Goal: Information Seeking & Learning: Find specific page/section

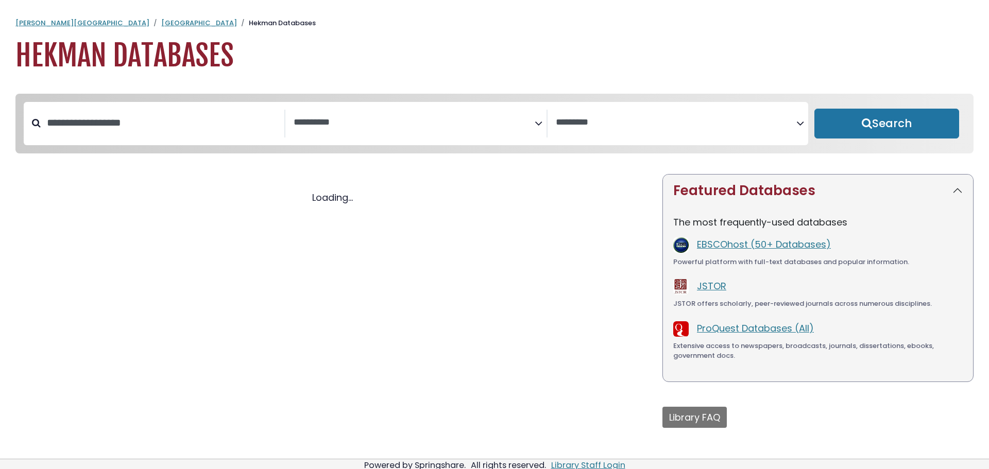
select select "Database Subject Filter"
select select "Database Vendors Filter"
select select "Database Subject Filter"
select select "Database Vendors Filter"
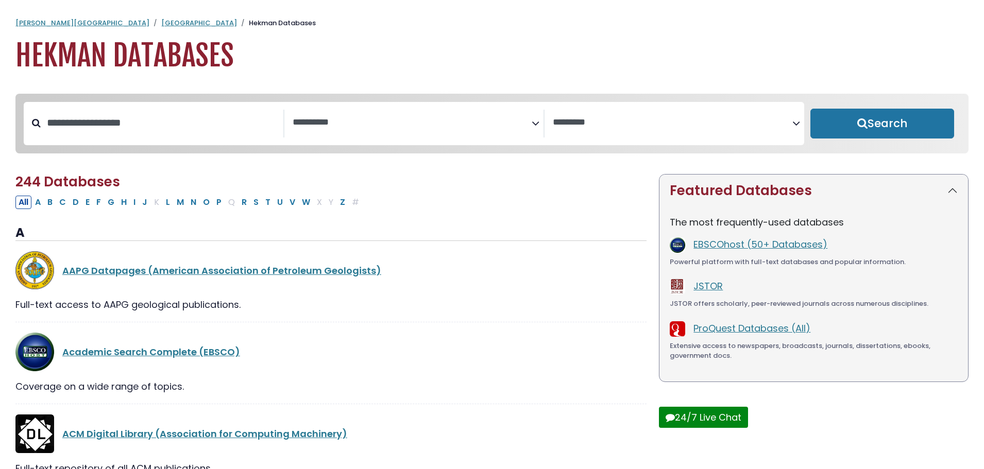
click at [330, 116] on span "Search filters" at bounding box center [413, 121] width 240 height 13
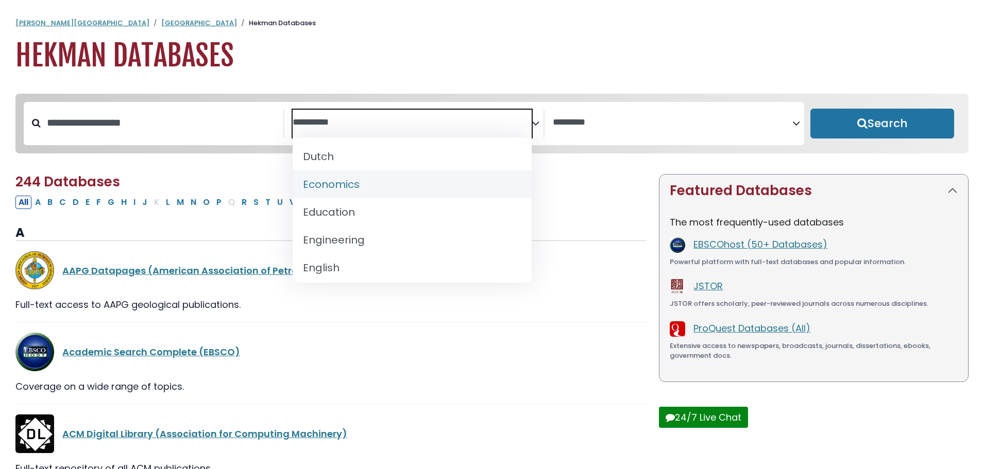
scroll to position [206, 0]
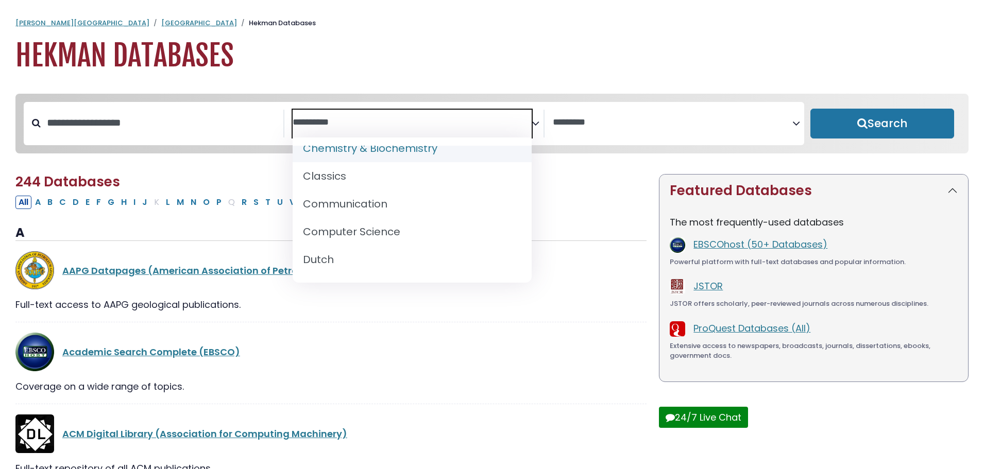
select select "*****"
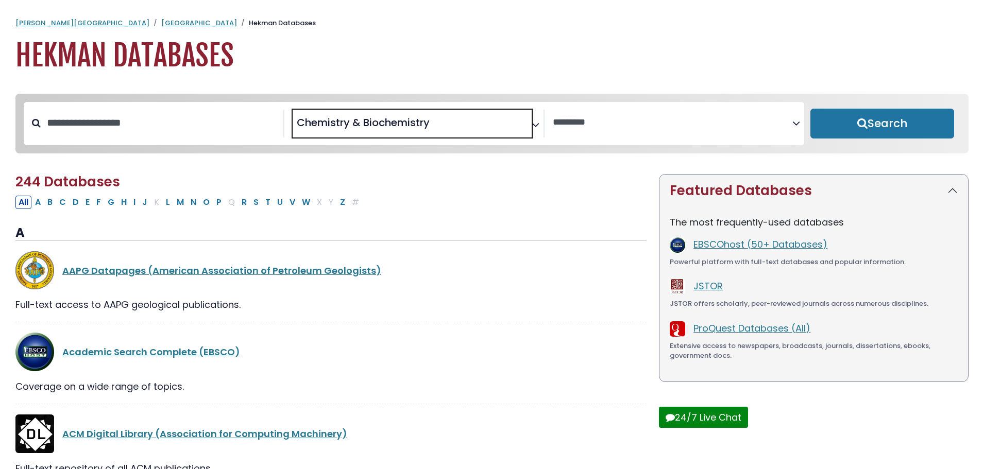
scroll to position [94, 0]
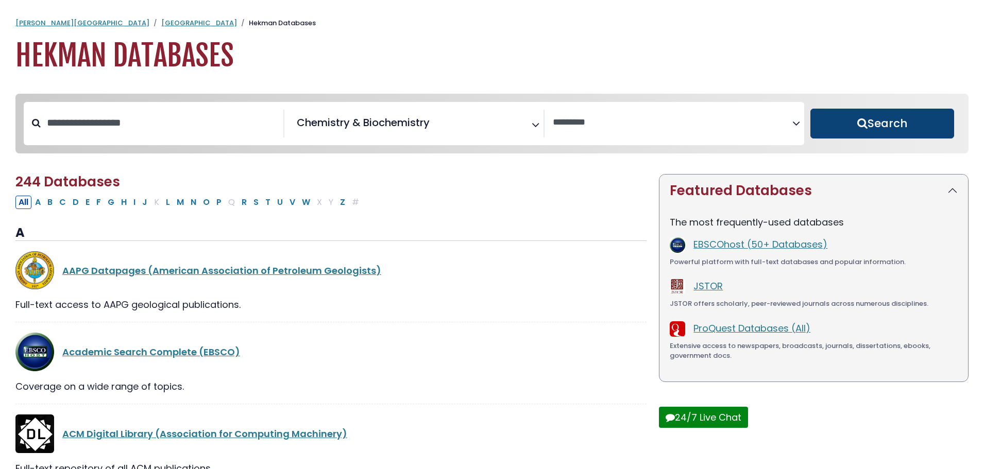
click at [863, 131] on button "Search" at bounding box center [883, 124] width 144 height 30
select select "Database Vendors Filter"
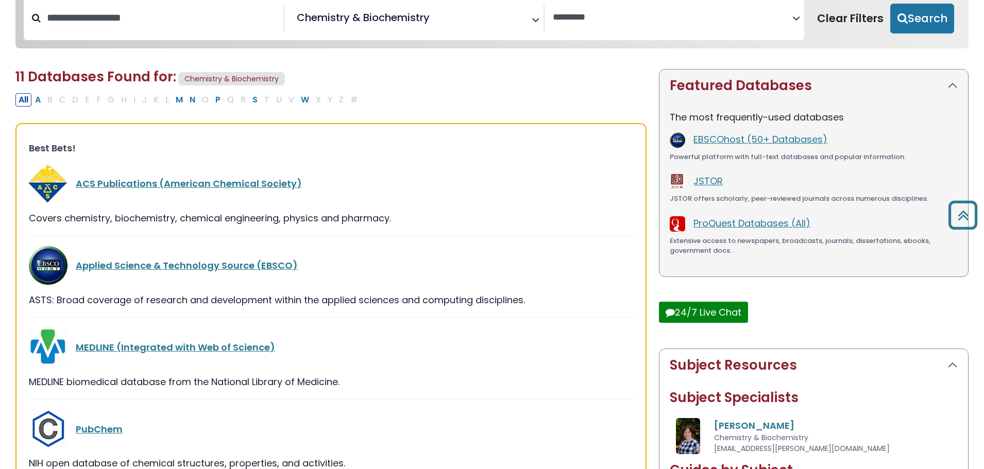
scroll to position [103, 0]
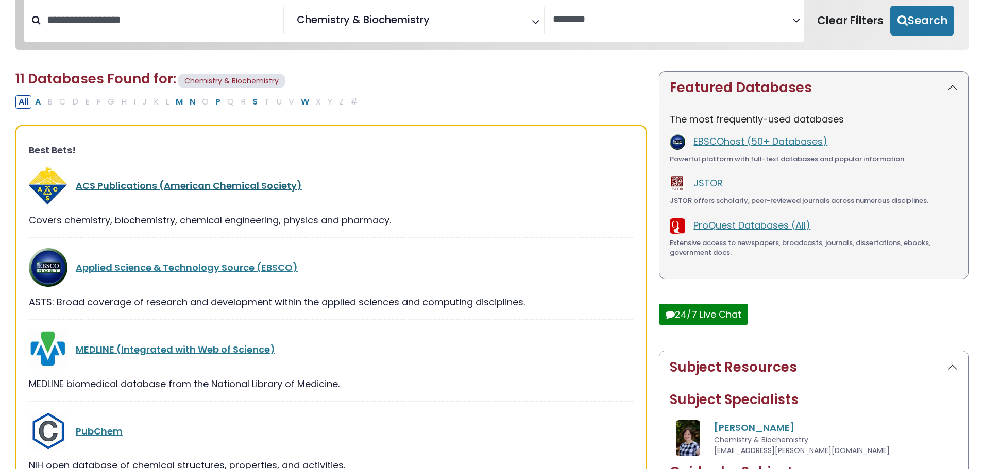
click at [206, 191] on link "ACS Publications (American Chemical Society)" at bounding box center [189, 185] width 226 height 13
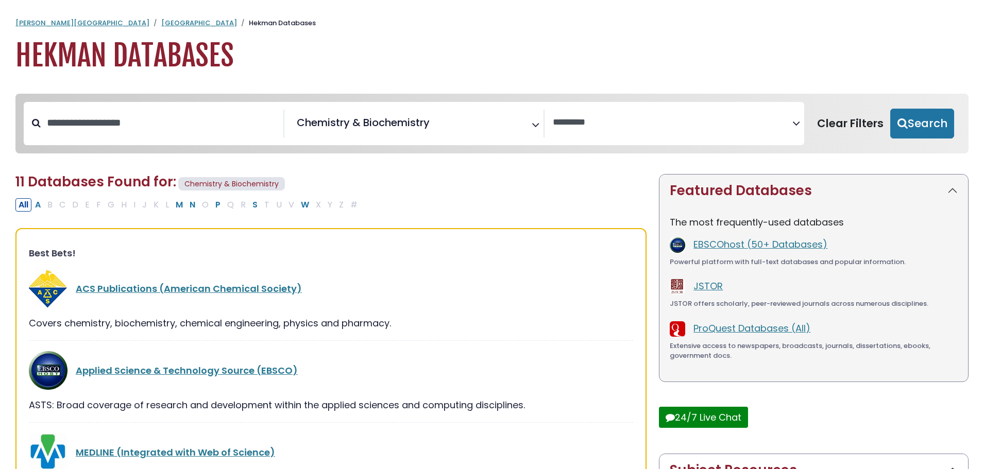
select select "Database Vendors Filter"
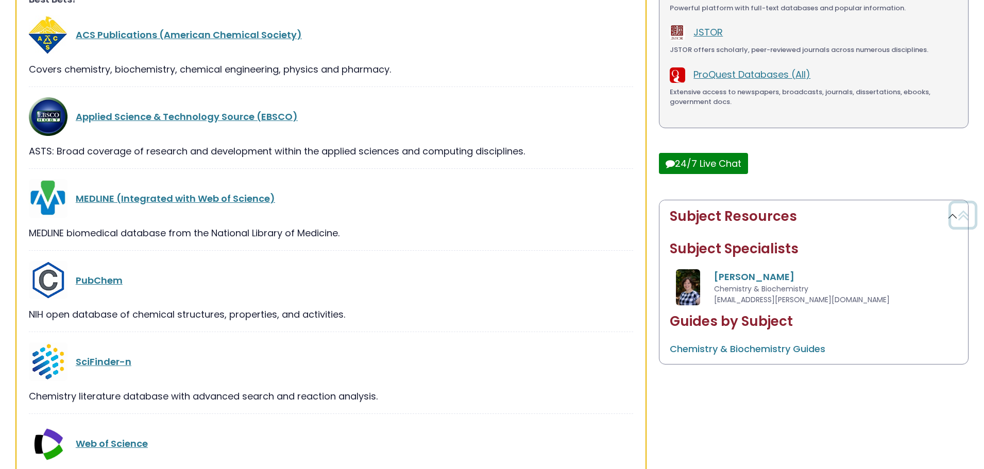
scroll to position [258, 0]
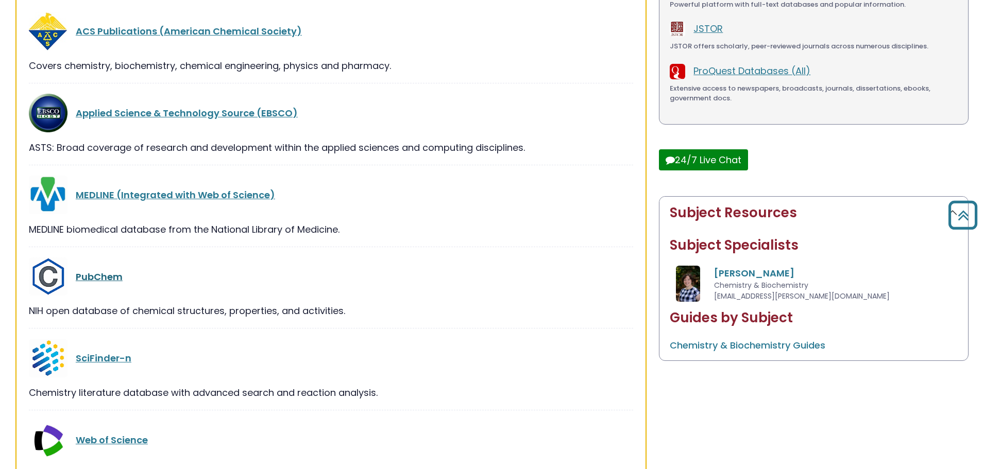
click at [82, 275] on link "PubChem" at bounding box center [99, 277] width 47 height 13
